Goal: Navigation & Orientation: Find specific page/section

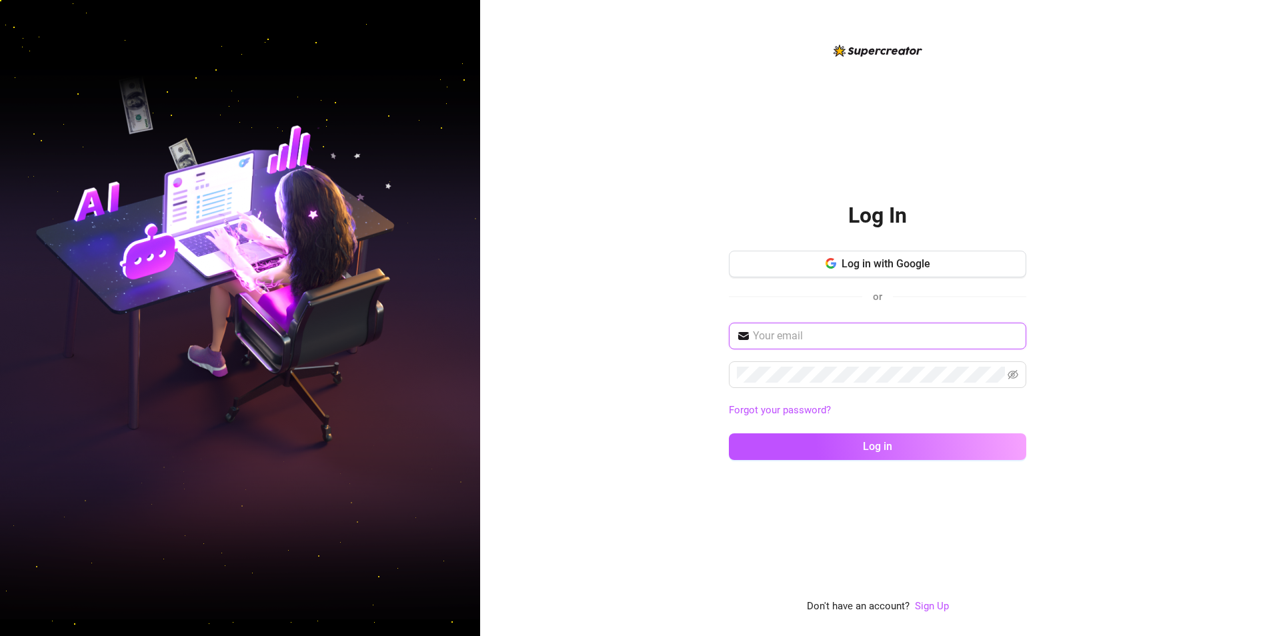
click at [840, 343] on input "text" at bounding box center [885, 336] width 265 height 16
type input "[EMAIL_ADDRESS][DOMAIN_NAME]"
click at [678, 366] on div "Log In Log in with Google or [EMAIL_ADDRESS][DOMAIN_NAME] Forgot your password?…" at bounding box center [877, 318] width 795 height 636
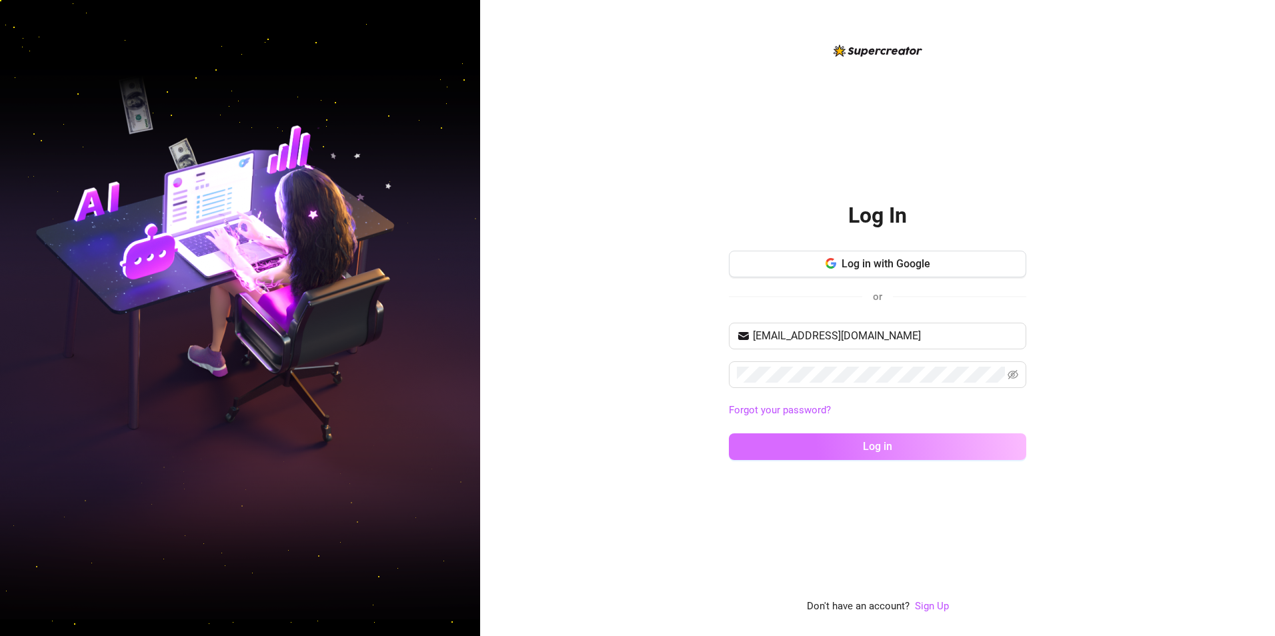
click at [935, 441] on button "Log in" at bounding box center [877, 446] width 297 height 27
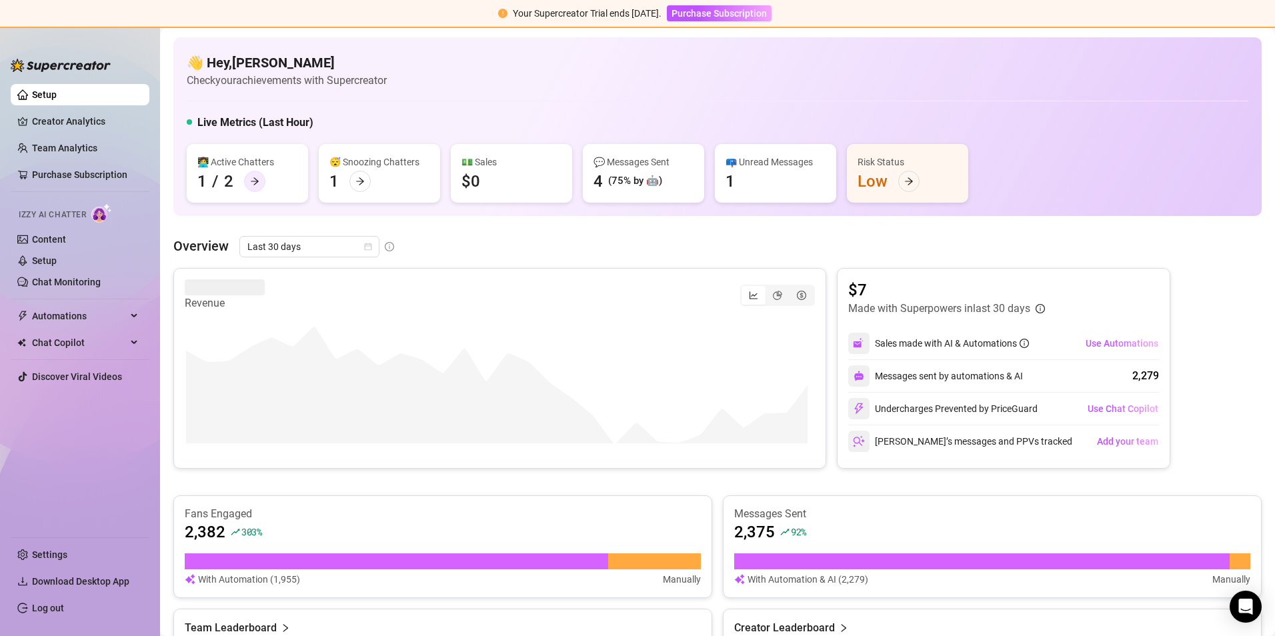
click at [257, 183] on icon "arrow-right" at bounding box center [254, 181] width 9 height 9
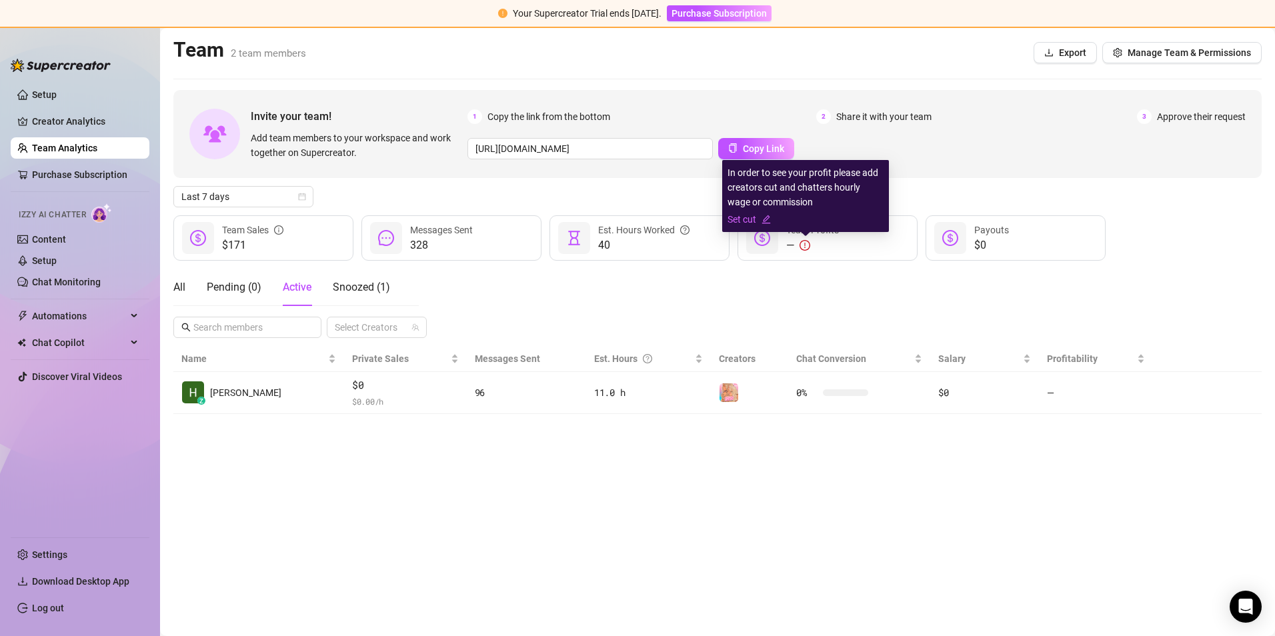
click at [806, 245] on icon "exclamation-circle" at bounding box center [804, 245] width 11 height 11
click at [801, 247] on icon "exclamation-circle" at bounding box center [804, 245] width 11 height 11
click at [761, 218] on link "Set cut" at bounding box center [805, 219] width 156 height 15
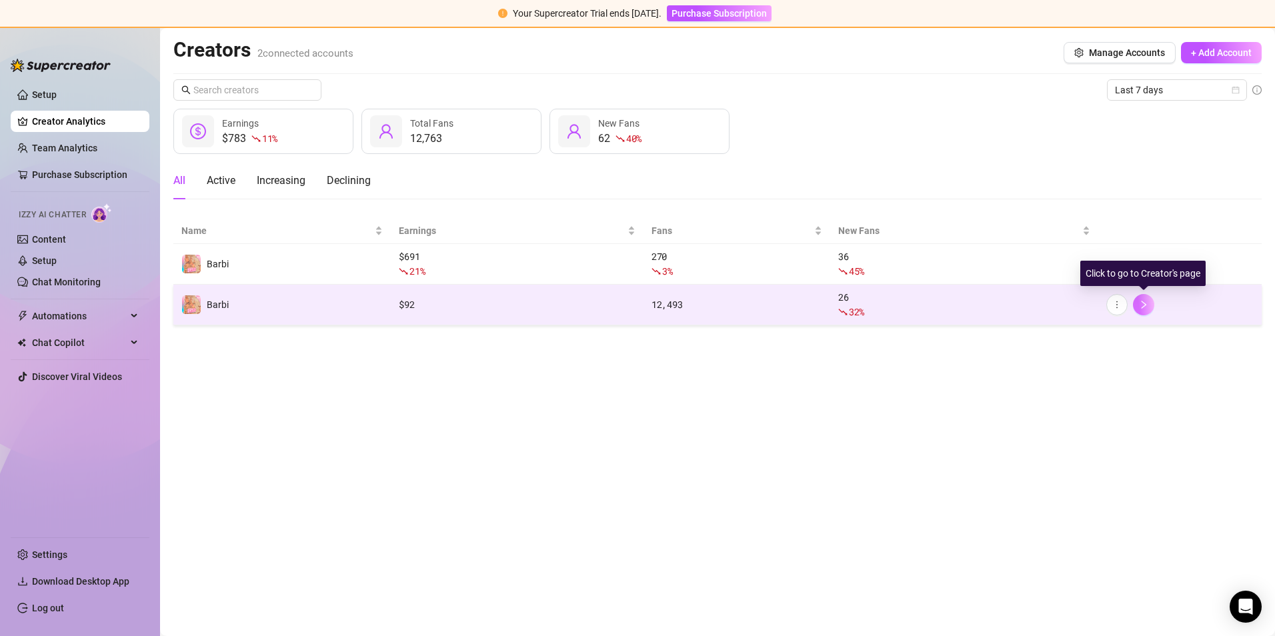
click at [1141, 307] on icon "right" at bounding box center [1143, 304] width 9 height 9
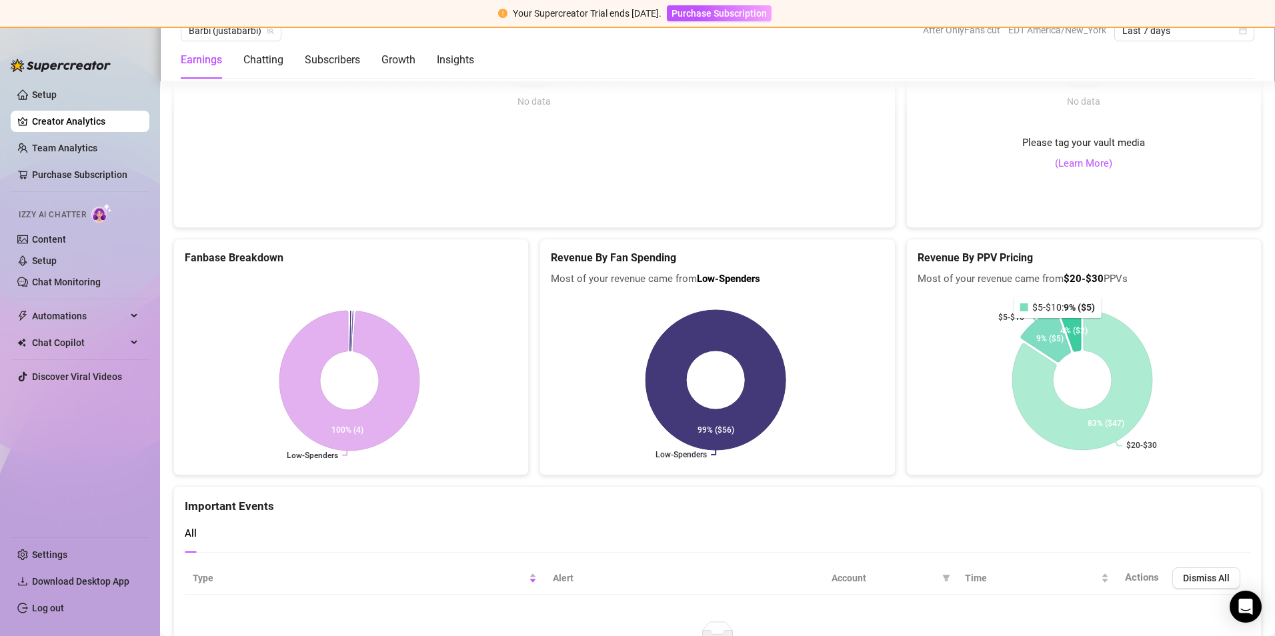
scroll to position [2267, 0]
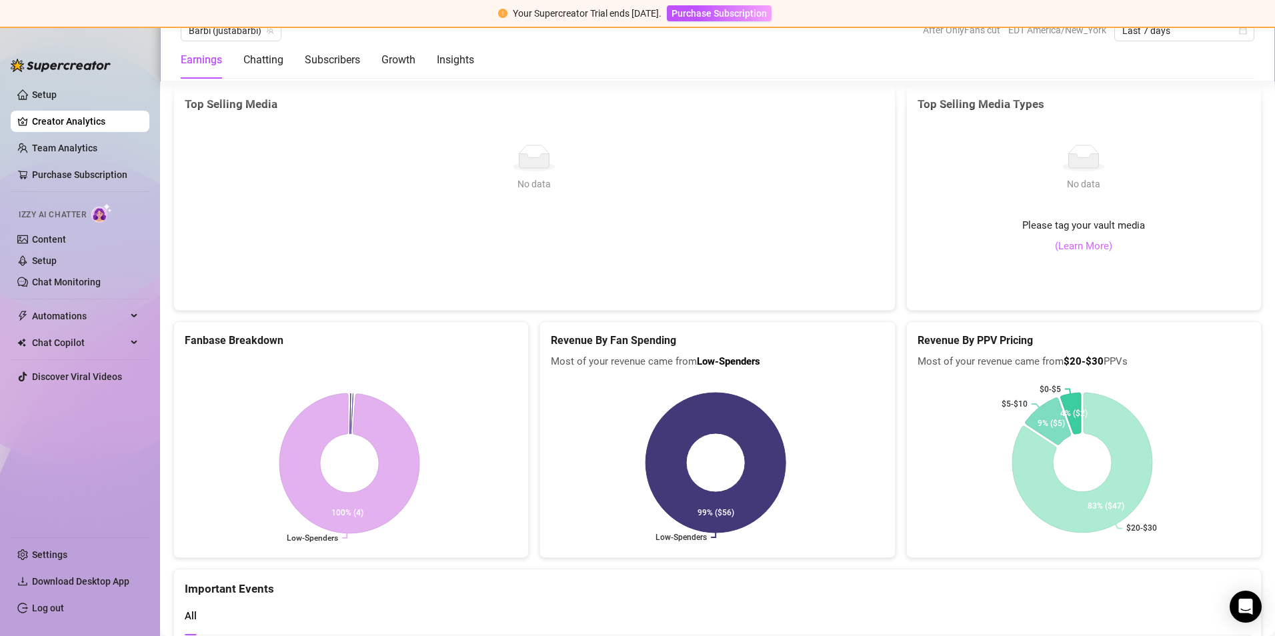
click at [1077, 249] on link "(Learn More)" at bounding box center [1083, 247] width 57 height 16
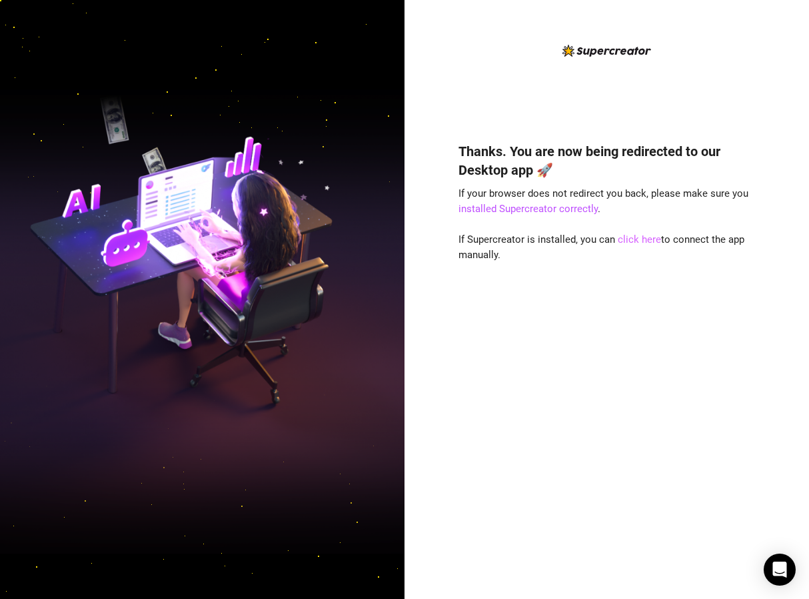
click at [635, 237] on link "click here" at bounding box center [639, 239] width 43 height 12
click at [758, 79] on div "Thanks. You are now being redirected to our Desktop app 🚀 If your browser does …" at bounding box center [607, 299] width 405 height 599
